Goal: Obtain resource: Download file/media

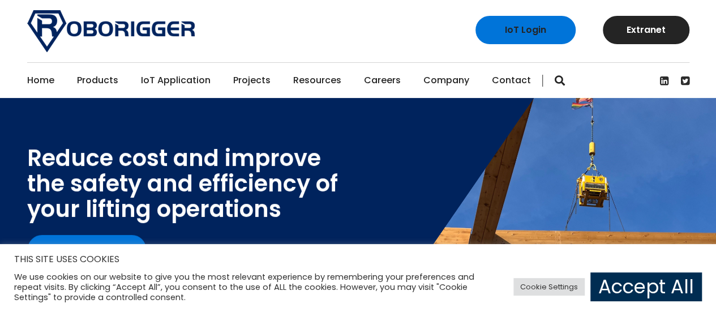
click at [666, 288] on link "Accept All" at bounding box center [646, 286] width 112 height 29
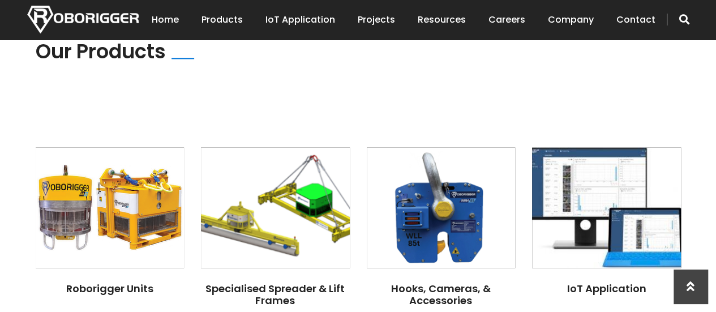
scroll to position [906, 0]
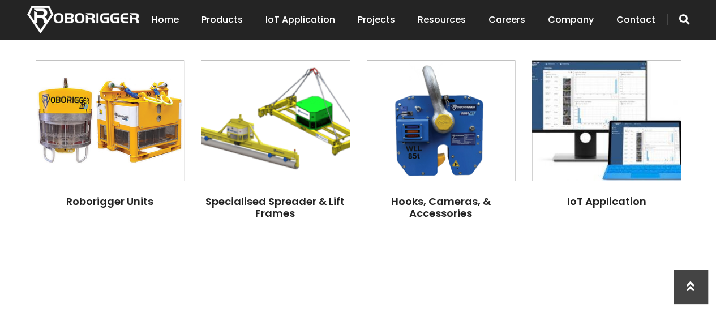
click at [242, 131] on img at bounding box center [275, 120] width 149 height 121
click at [121, 109] on img at bounding box center [110, 120] width 149 height 121
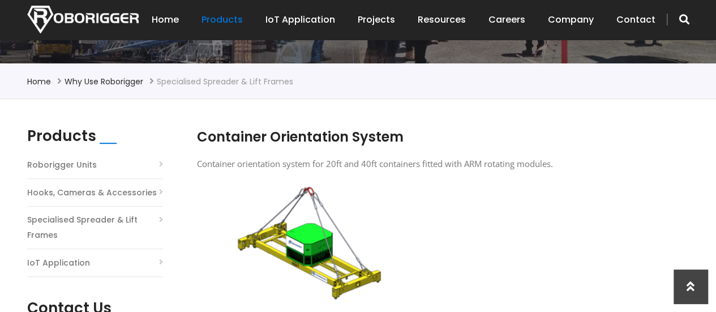
scroll to position [226, 0]
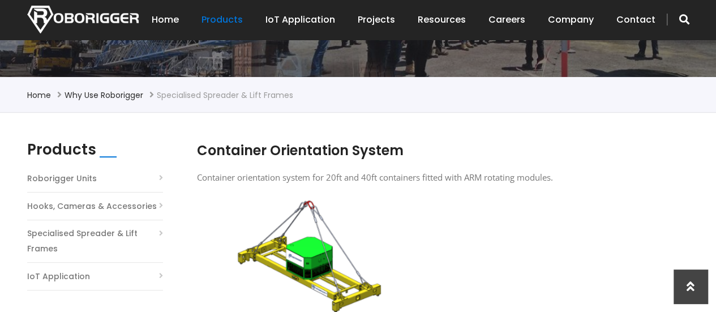
click at [304, 254] on img at bounding box center [310, 253] width 209 height 125
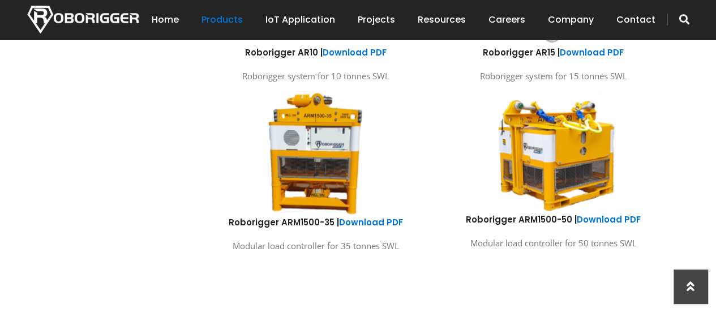
scroll to position [736, 0]
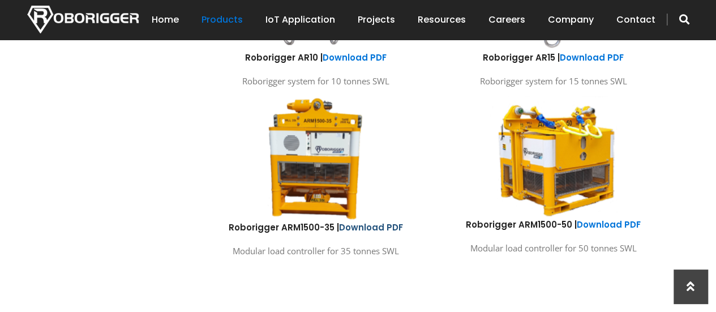
click at [376, 228] on link "Download PDF" at bounding box center [371, 227] width 64 height 12
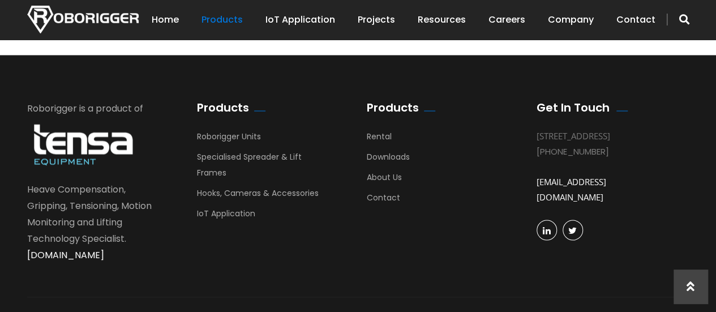
scroll to position [1019, 0]
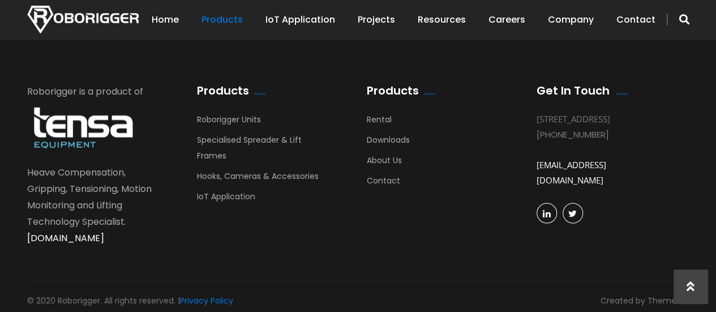
click at [575, 179] on link "[EMAIL_ADDRESS][DOMAIN_NAME]" at bounding box center [572, 172] width 70 height 27
